Goal: Information Seeking & Learning: Learn about a topic

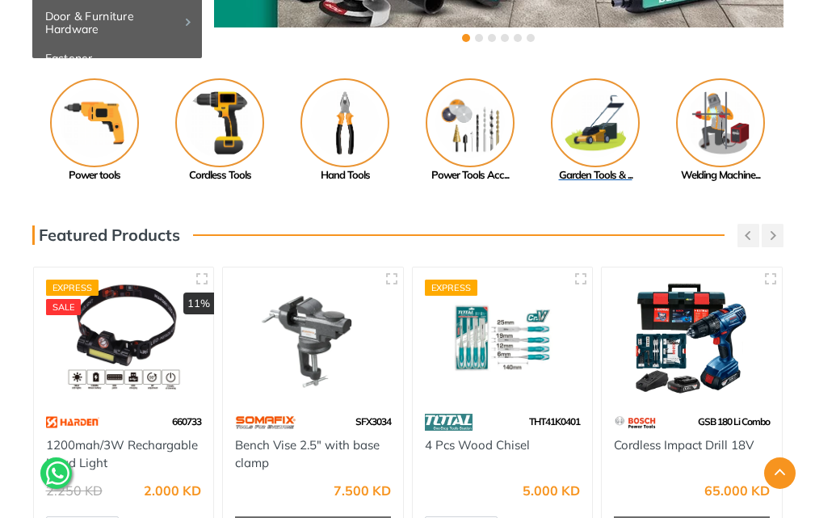
click at [595, 128] on img at bounding box center [595, 122] width 89 height 89
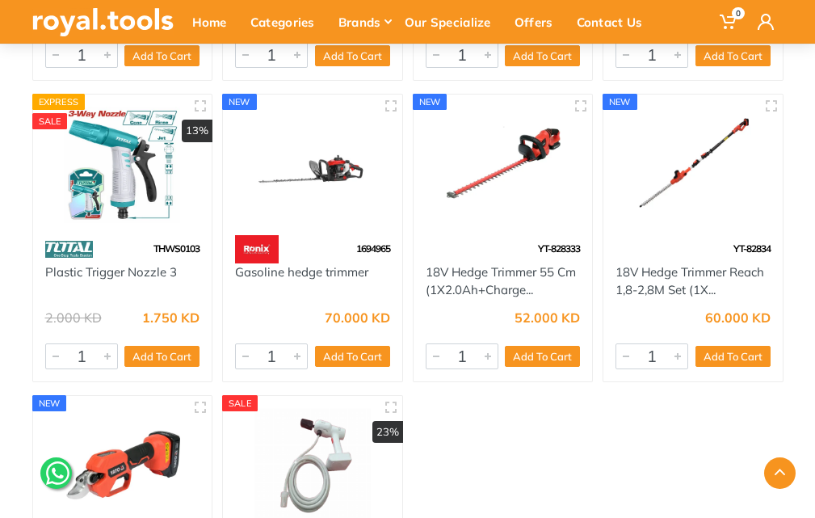
scroll to position [7516, 0]
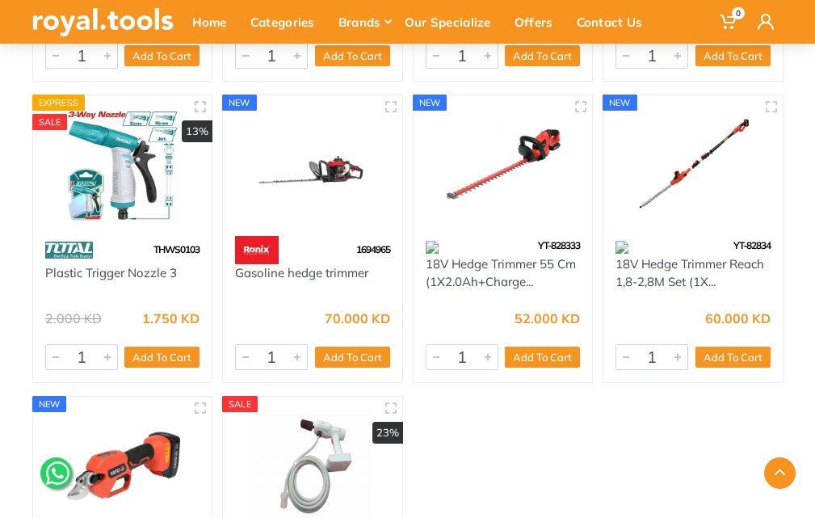
click at [333, 151] on img at bounding box center [312, 165] width 155 height 116
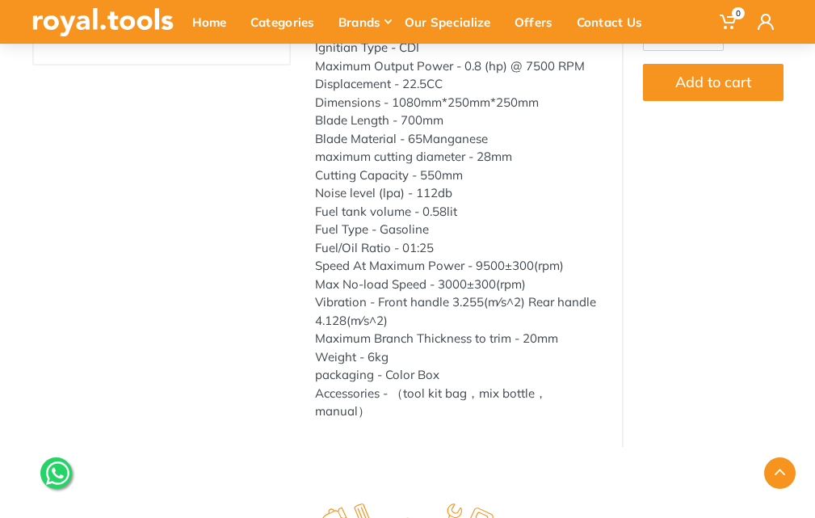
scroll to position [242, 0]
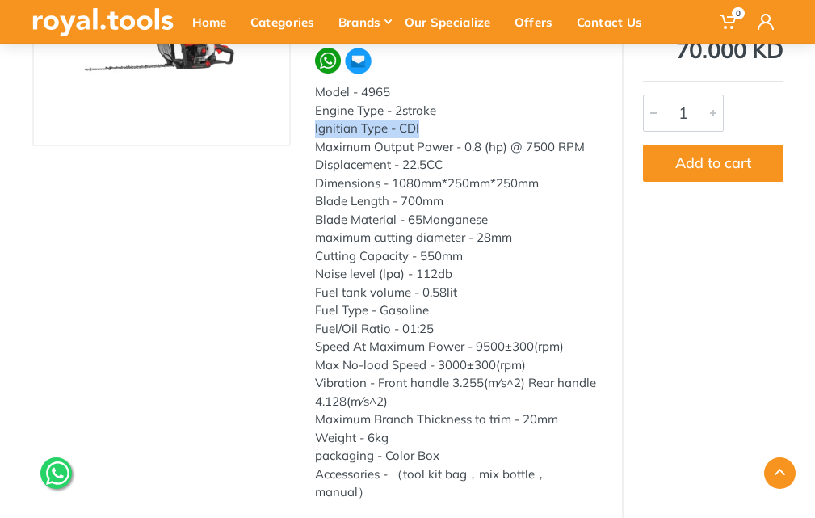
drag, startPoint x: 339, startPoint y: 126, endPoint x: 451, endPoint y: 133, distance: 111.8
click at [451, 133] on div "Gasoline hedge trimmer Brand : Ronix Model : 1694965 Category: Garden Tools & A…" at bounding box center [456, 227] width 331 height 568
copy div "Ignitian Type - CDI"
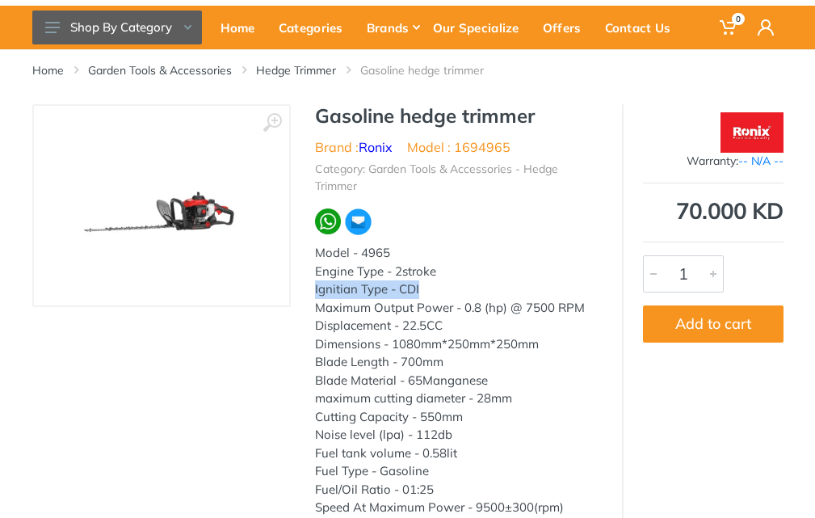
scroll to position [81, 0]
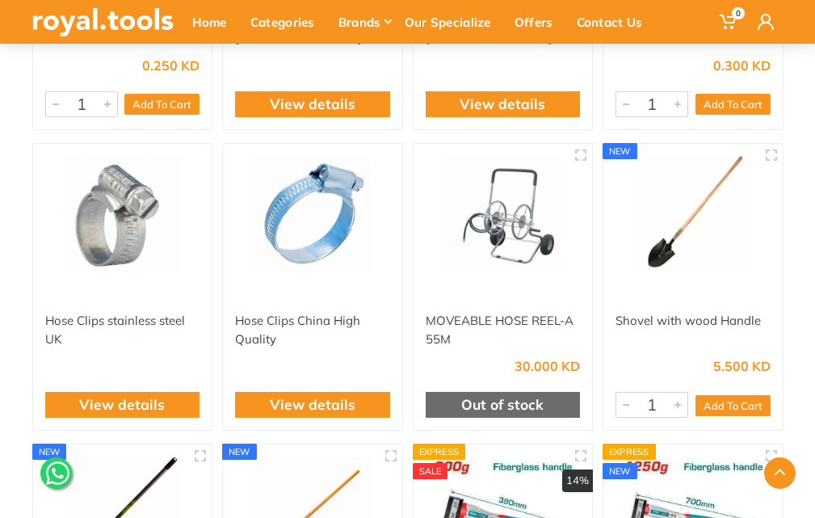
scroll to position [6627, 0]
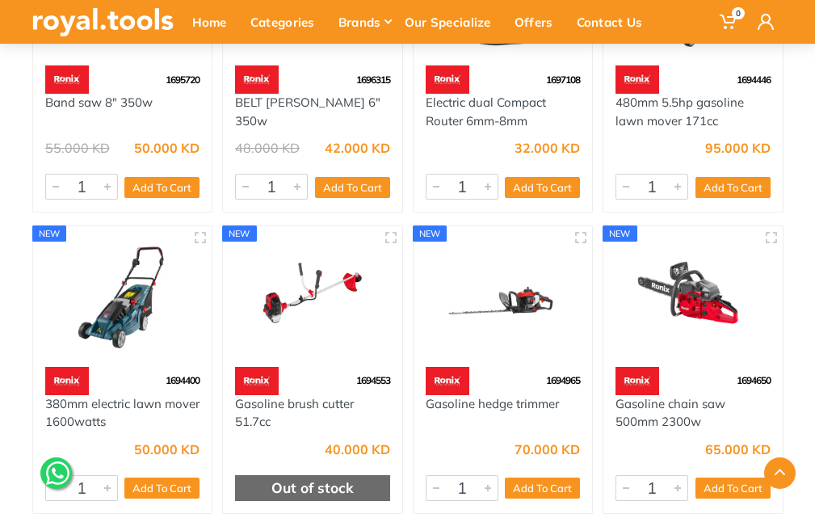
scroll to position [2909, 0]
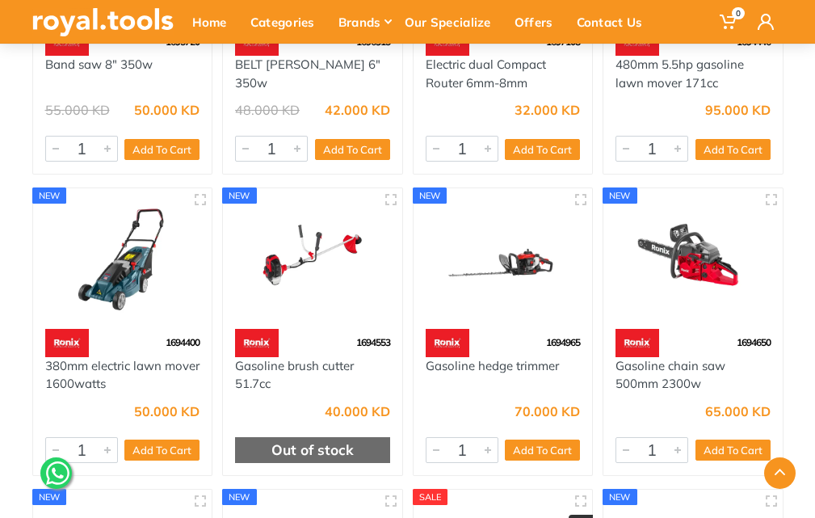
click at [524, 275] on img at bounding box center [503, 258] width 155 height 116
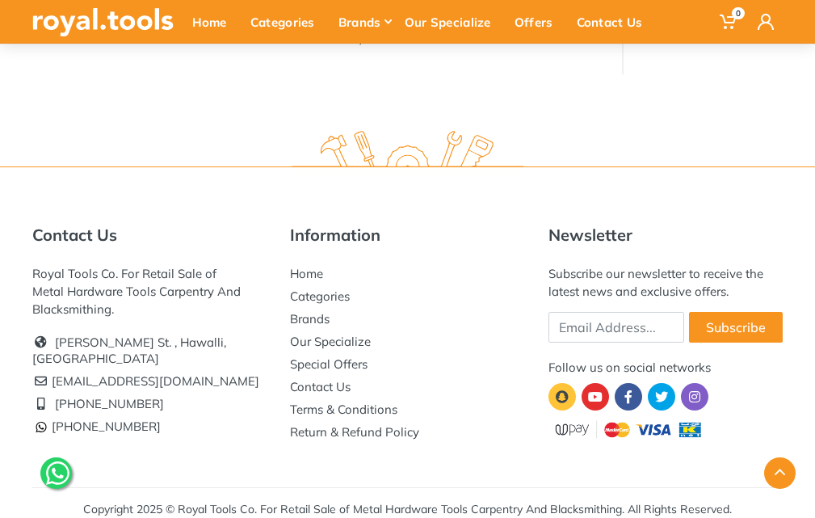
scroll to position [709, 0]
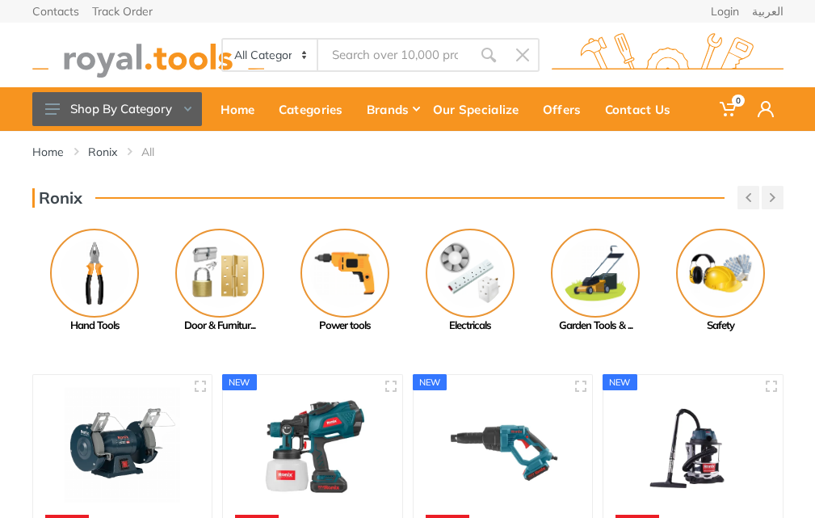
scroll to position [1164, 0]
